Goal: Information Seeking & Learning: Check status

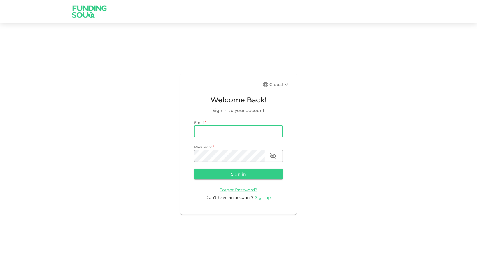
click at [217, 133] on input "email" at bounding box center [238, 132] width 89 height 12
type input "[EMAIL_ADDRESS][DOMAIN_NAME]"
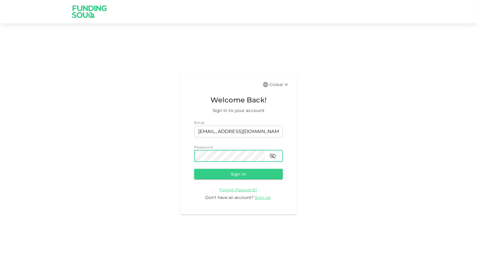
click at [270, 158] on icon "button" at bounding box center [272, 155] width 7 height 7
click at [259, 174] on button "Sign in" at bounding box center [238, 174] width 89 height 10
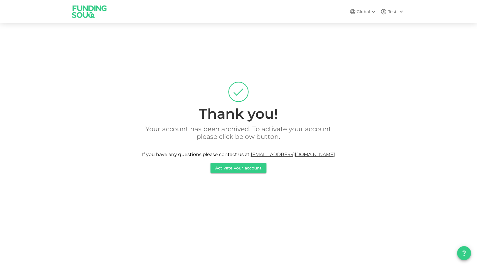
click at [393, 13] on div "Test" at bounding box center [392, 12] width 8 height 6
click at [376, 44] on div "Sign Out" at bounding box center [367, 42] width 19 height 6
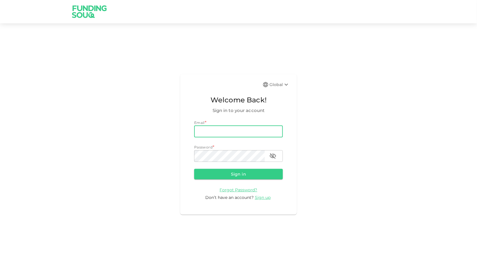
click at [231, 130] on input "email" at bounding box center [238, 132] width 89 height 12
paste input "[EMAIL_ADDRESS][DOMAIN_NAME]"
type input "[EMAIL_ADDRESS][DOMAIN_NAME]"
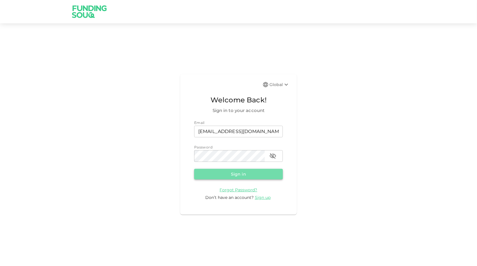
click at [214, 174] on button "Sign in" at bounding box center [238, 174] width 89 height 10
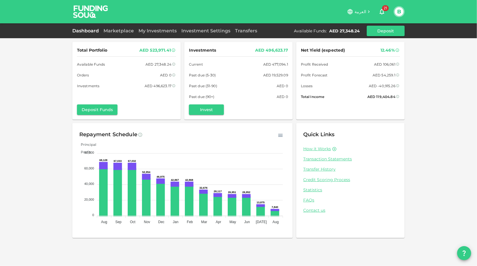
click at [114, 36] on div "Dashboard Marketplace My Investments Investment Settings Transfers Available Fu…" at bounding box center [238, 31] width 332 height 10
click at [116, 34] on div "Marketplace" at bounding box center [118, 30] width 35 height 7
click at [116, 33] on link "Marketplace" at bounding box center [118, 31] width 35 height 6
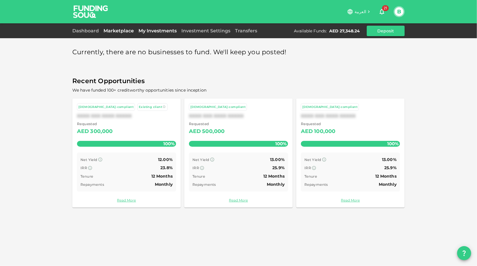
click at [154, 29] on link "My Investments" at bounding box center [157, 31] width 43 height 6
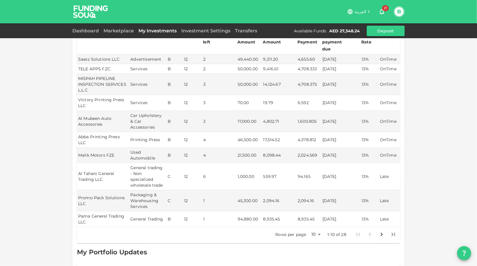
scroll to position [200, 0]
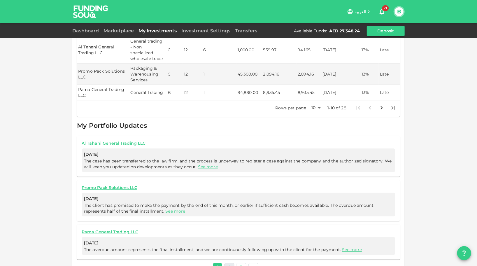
click at [230, 263] on link "2" at bounding box center [229, 267] width 10 height 8
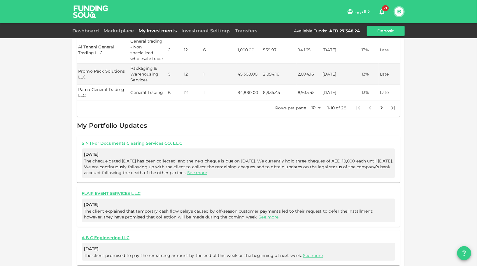
scroll to position [206, 0]
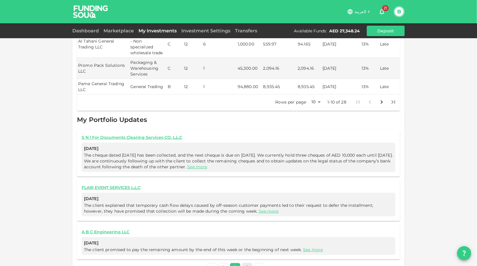
click at [244, 263] on link "3" at bounding box center [247, 267] width 10 height 8
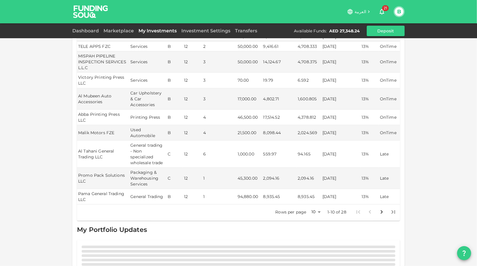
scroll to position [118, 0]
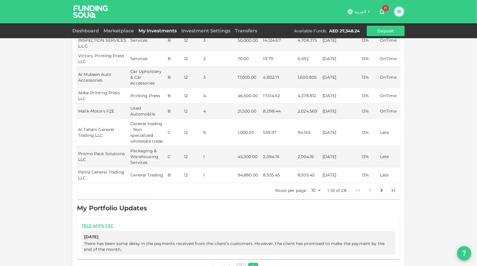
click at [241, 262] on link "2" at bounding box center [241, 266] width 10 height 8
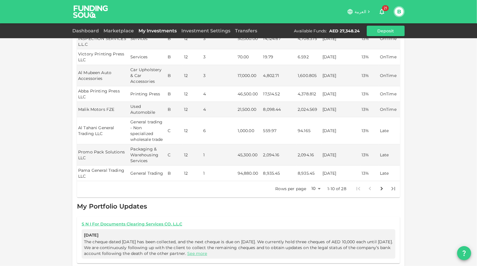
scroll to position [190, 0]
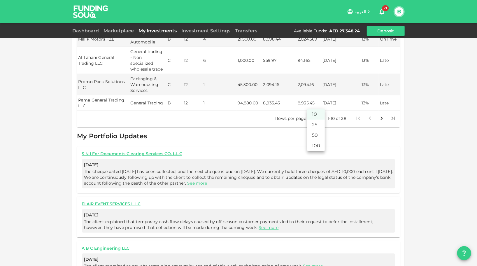
click at [318, 107] on body "العربية 21 B Dashboard Marketplace My Investments Investment Settings Transfers…" at bounding box center [238, 133] width 477 height 266
click at [313, 143] on li "100" at bounding box center [315, 145] width 17 height 10
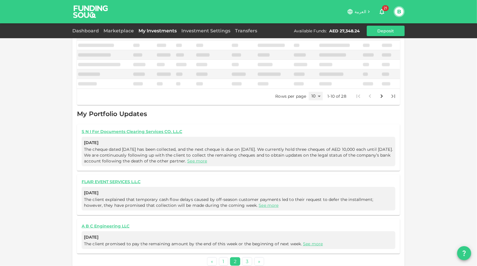
type input "100"
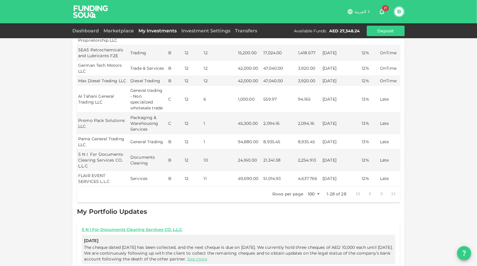
scroll to position [360, 0]
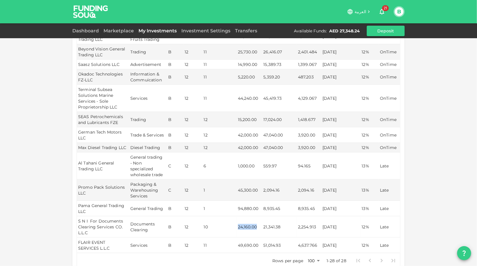
drag, startPoint x: 262, startPoint y: 219, endPoint x: 236, endPoint y: 216, distance: 26.5
click at [236, 216] on tr "S N I For Documents Clearing Services CO. L.L.C Documents Clearing B 12 10 24,1…" at bounding box center [238, 226] width 323 height 21
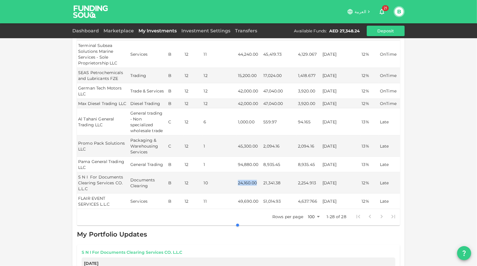
scroll to position [524, 0]
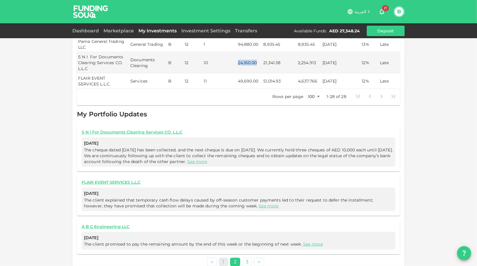
click at [224, 258] on link "1" at bounding box center [223, 262] width 9 height 8
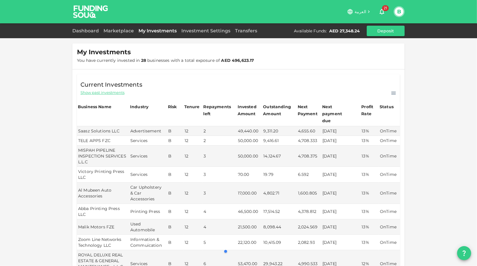
scroll to position [0, 0]
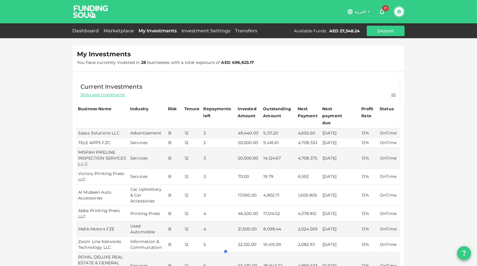
click at [216, 187] on td "3" at bounding box center [219, 194] width 34 height 21
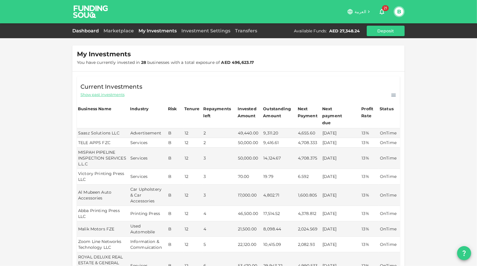
click at [82, 31] on link "Dashboard" at bounding box center [86, 31] width 29 height 6
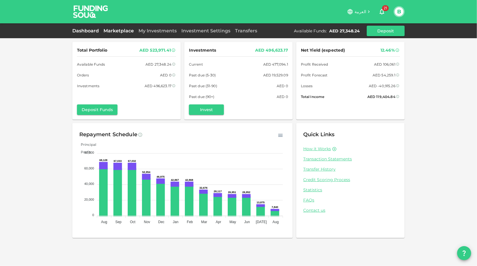
click at [111, 31] on link "Marketplace" at bounding box center [118, 31] width 35 height 6
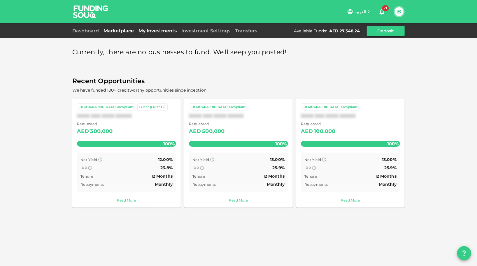
click at [151, 30] on link "My Investments" at bounding box center [157, 31] width 43 height 6
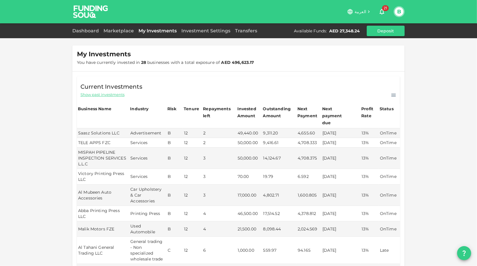
click at [117, 92] on span "Show past investments" at bounding box center [102, 95] width 44 height 6
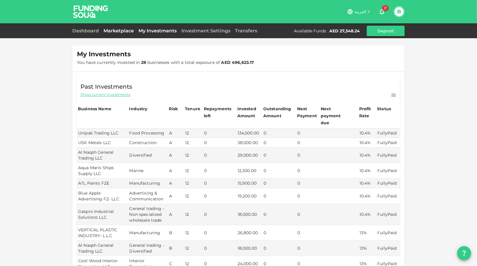
click at [119, 32] on link "Marketplace" at bounding box center [118, 31] width 35 height 6
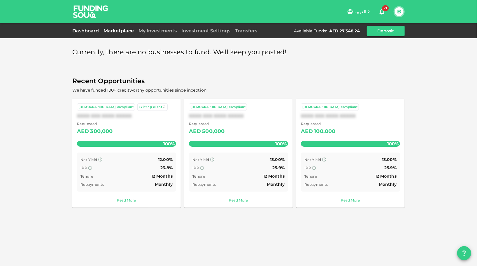
click at [91, 31] on link "Dashboard" at bounding box center [86, 31] width 29 height 6
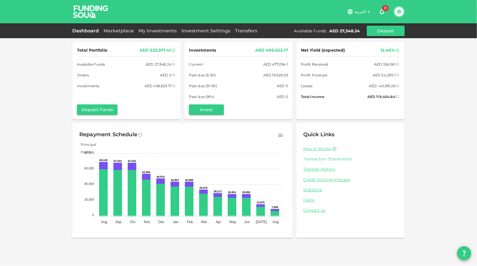
click at [313, 160] on link "Transaction Statements" at bounding box center [350, 159] width 94 height 6
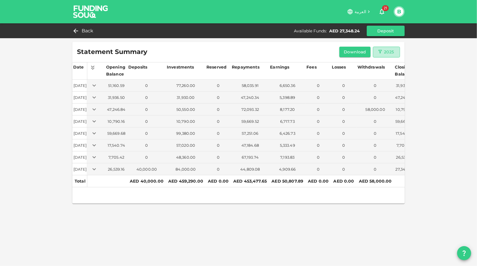
click at [387, 54] on div "2025" at bounding box center [389, 51] width 10 height 7
click at [385, 92] on li "2023" at bounding box center [383, 96] width 21 height 10
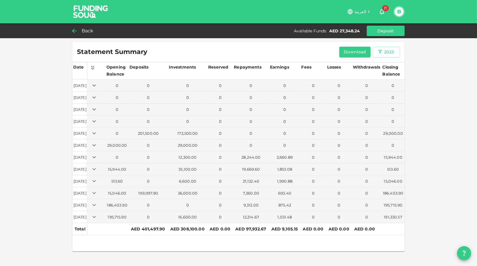
click at [78, 33] on div "Back" at bounding box center [84, 31] width 24 height 8
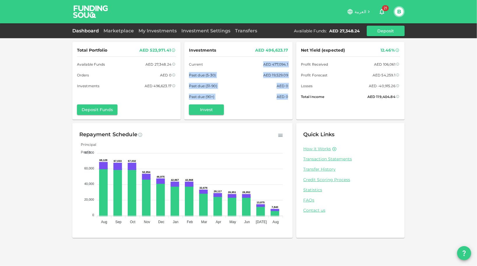
drag, startPoint x: 289, startPoint y: 99, endPoint x: 226, endPoint y: 61, distance: 73.4
click at [226, 61] on div "Investments AED 496,623.17 Current AED 477,094.1 Past due (5-30) AED 19,529.09 …" at bounding box center [238, 80] width 108 height 77
click at [381, 14] on icon "button" at bounding box center [381, 12] width 5 height 6
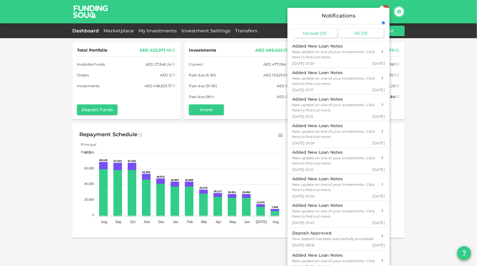
click at [362, 34] on span "( 21 )" at bounding box center [364, 33] width 7 height 5
click at [328, 33] on div "Unread ( 21 )" at bounding box center [315, 33] width 44 height 8
click at [133, 32] on div at bounding box center [238, 133] width 477 height 266
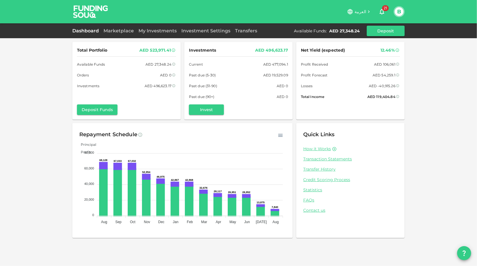
click at [162, 27] on div "My Investments" at bounding box center [157, 30] width 43 height 7
click at [169, 33] on link "My Investments" at bounding box center [157, 31] width 43 height 6
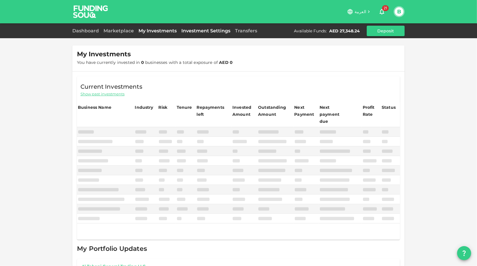
click at [198, 29] on link "Investment Settings" at bounding box center [206, 31] width 54 height 6
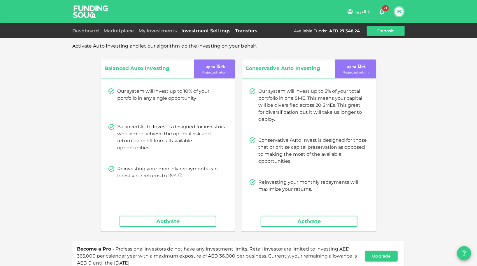
click at [253, 31] on link "Transfers" at bounding box center [245, 31] width 27 height 6
